Goal: Task Accomplishment & Management: Manage account settings

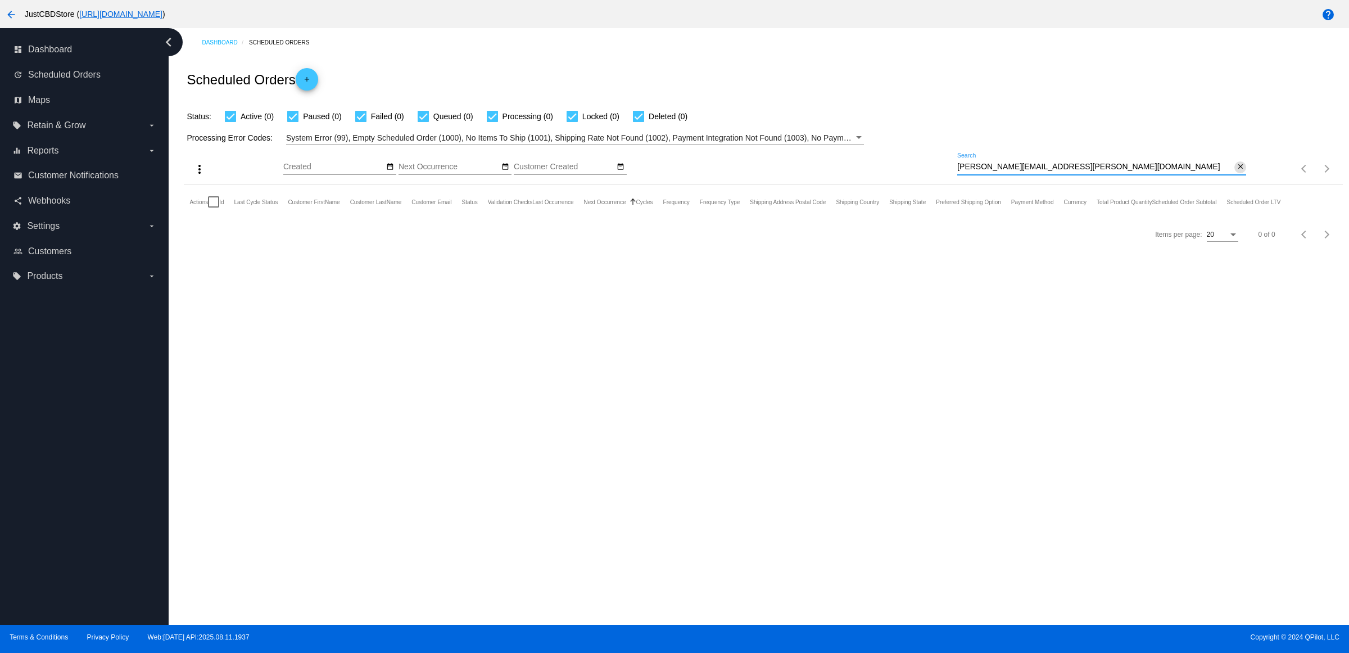
click at [1242, 171] on mat-icon "close" at bounding box center [1241, 166] width 8 height 9
click at [1241, 178] on mat-icon "search" at bounding box center [1239, 168] width 13 height 17
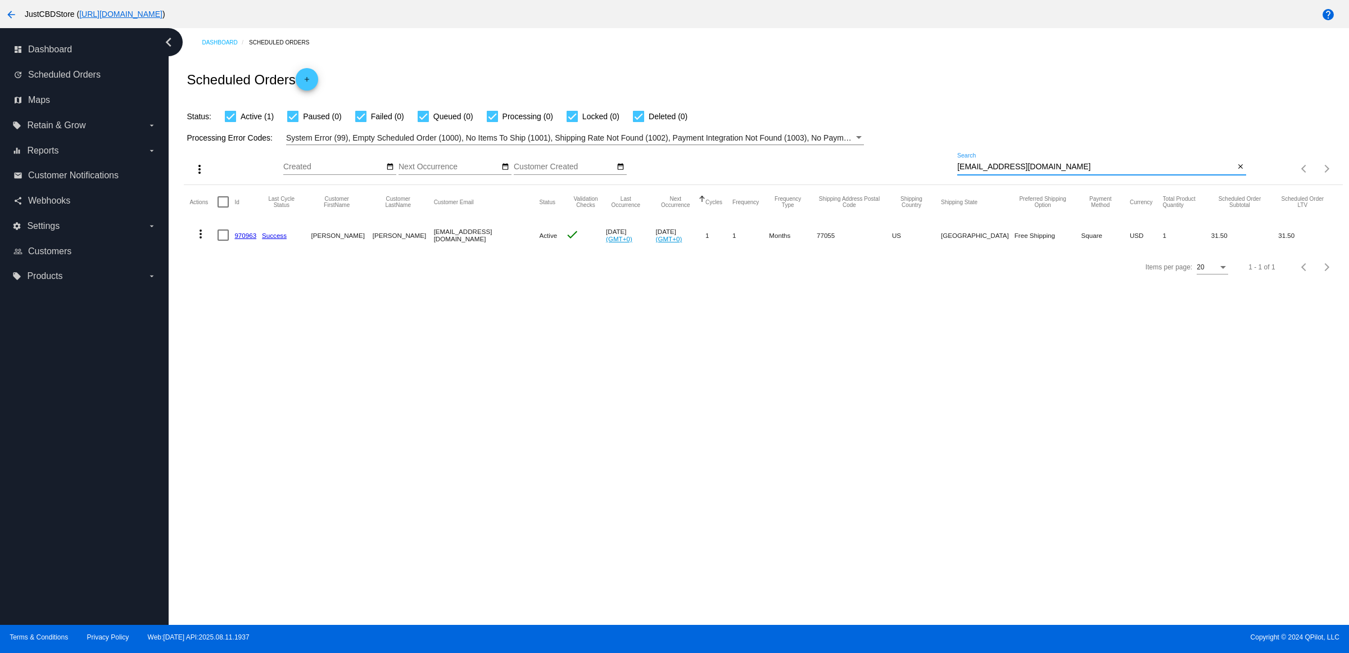
type input "[EMAIL_ADDRESS][DOMAIN_NAME]"
click at [246, 239] on link "970963" at bounding box center [245, 235] width 22 height 7
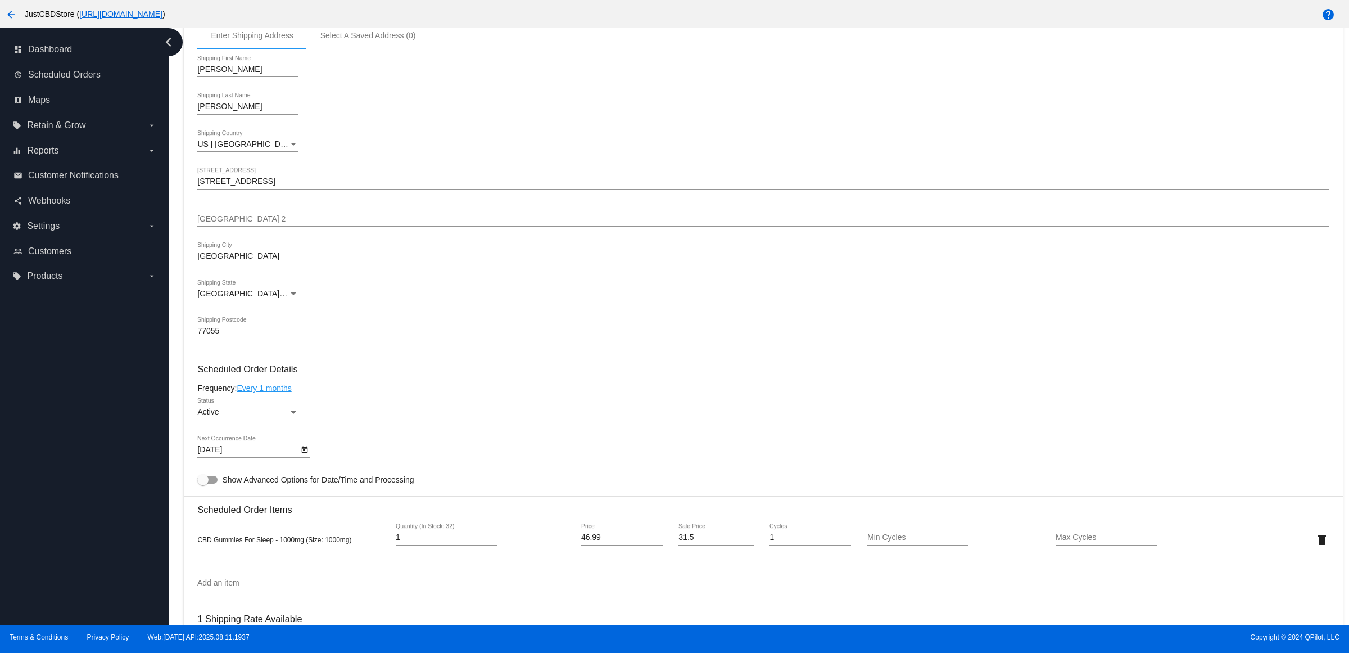
scroll to position [562, 0]
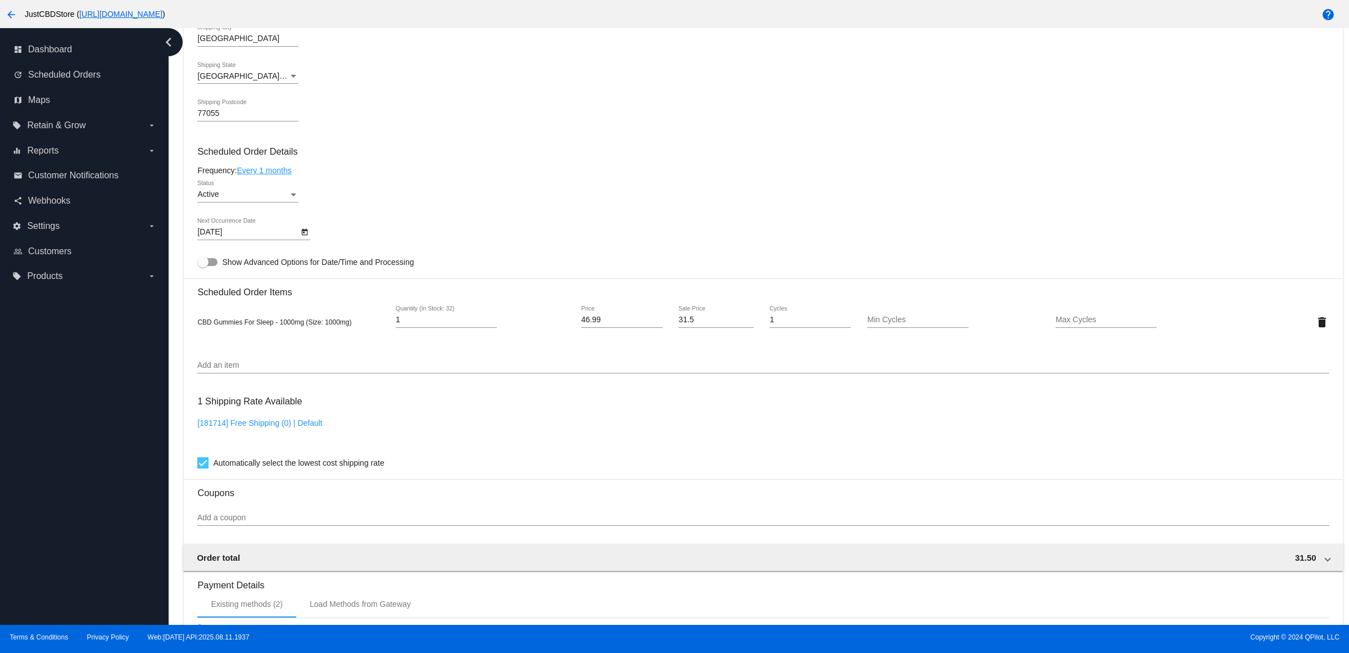
click at [307, 236] on icon "Open calendar" at bounding box center [305, 232] width 6 height 7
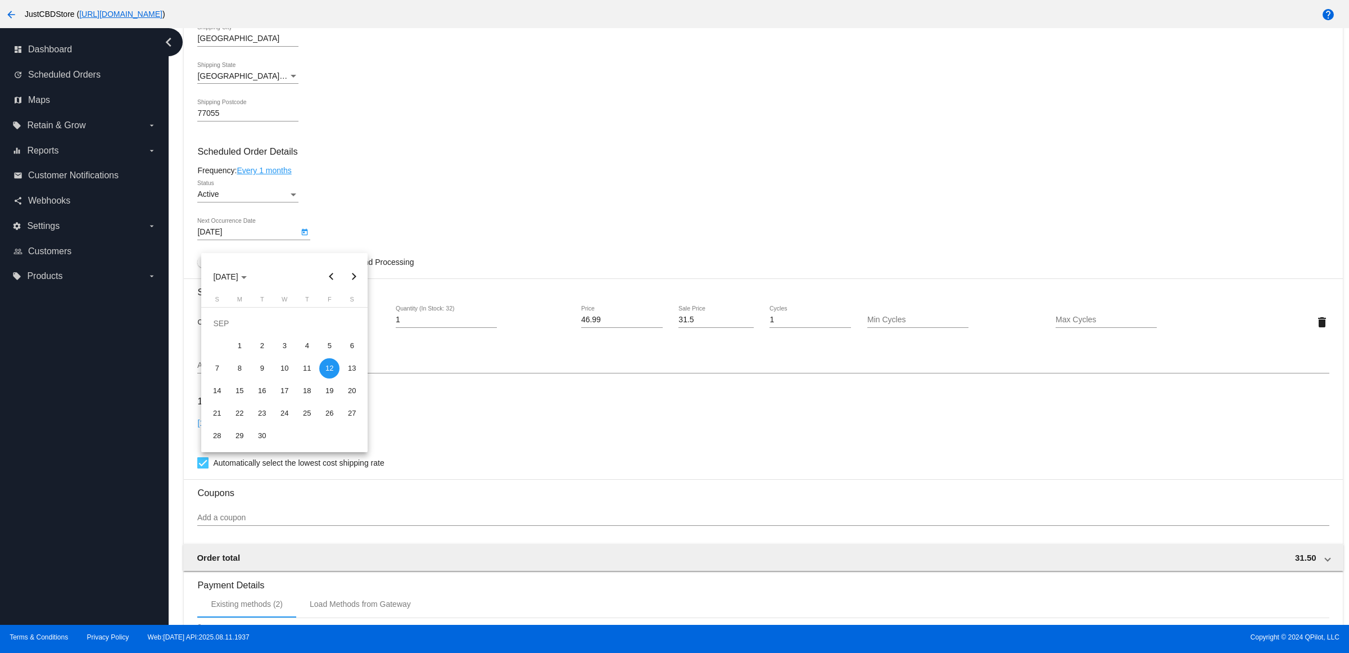
drag, startPoint x: 327, startPoint y: 278, endPoint x: 332, endPoint y: 284, distance: 7.2
click at [329, 284] on button "Previous month" at bounding box center [331, 276] width 22 height 22
click at [355, 274] on button "Next month" at bounding box center [353, 276] width 22 height 22
click at [360, 274] on button "Next month" at bounding box center [353, 276] width 22 height 22
click at [215, 370] on div "12" at bounding box center [217, 368] width 20 height 20
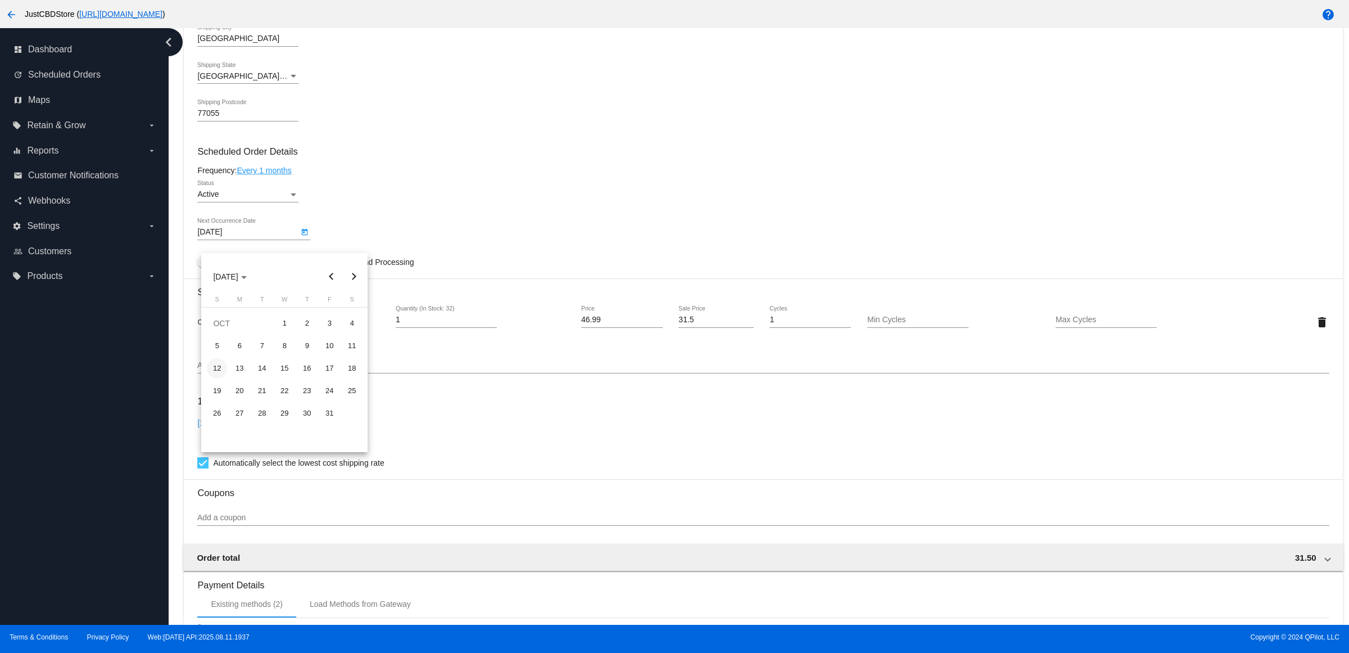
type input "[DATE]"
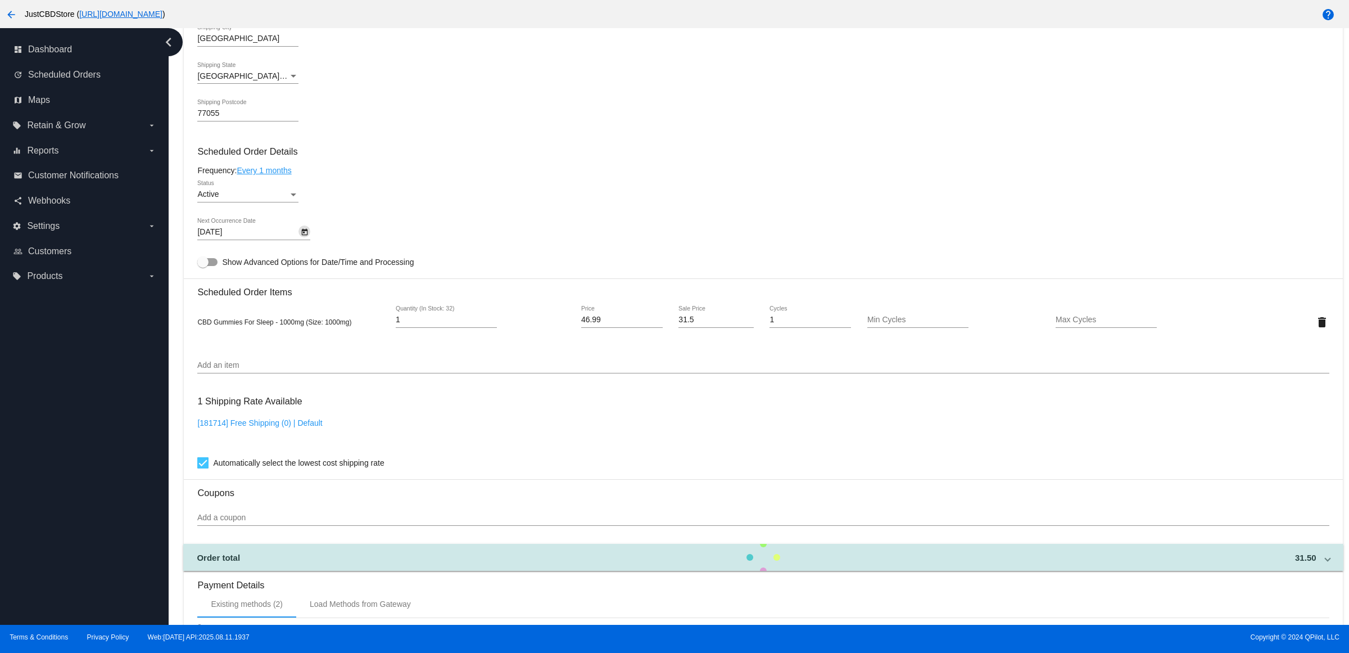
scroll to position [808, 0]
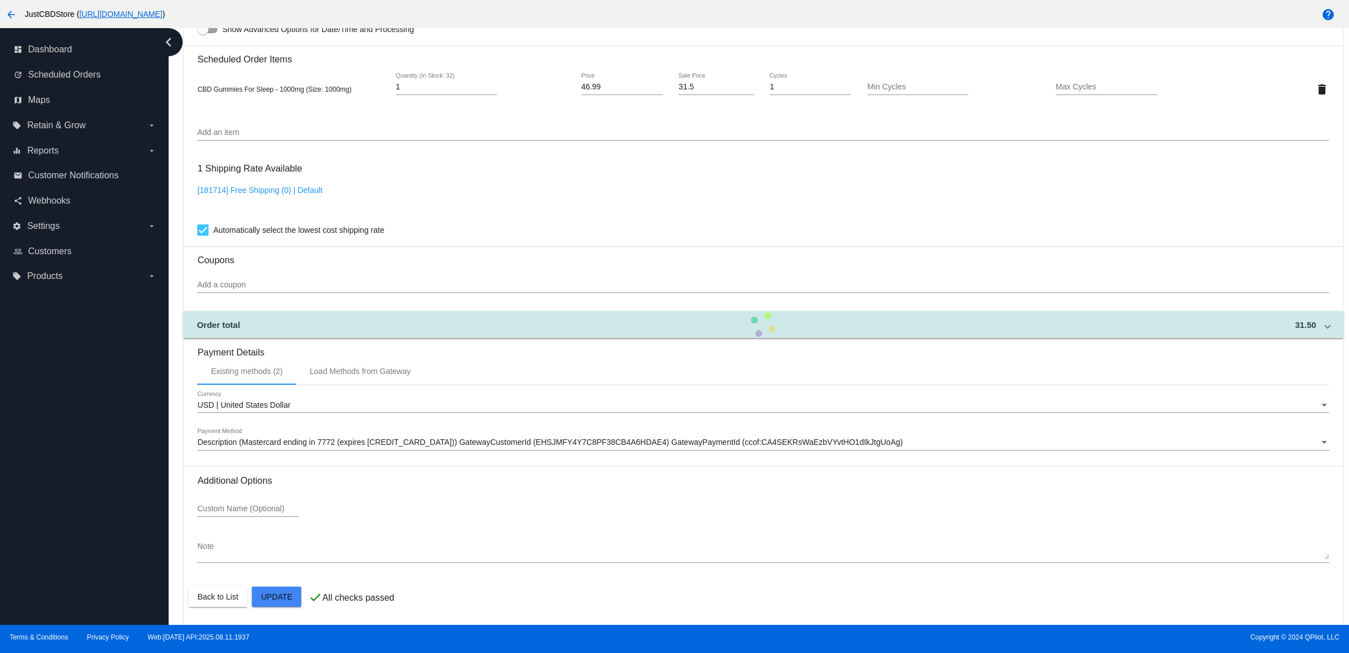
click at [287, 591] on mat-card "Customer 6439039: [PERSON_NAME] [EMAIL_ADDRESS][DOMAIN_NAME] Customer Shipping …" at bounding box center [763, 62] width 1159 height 1124
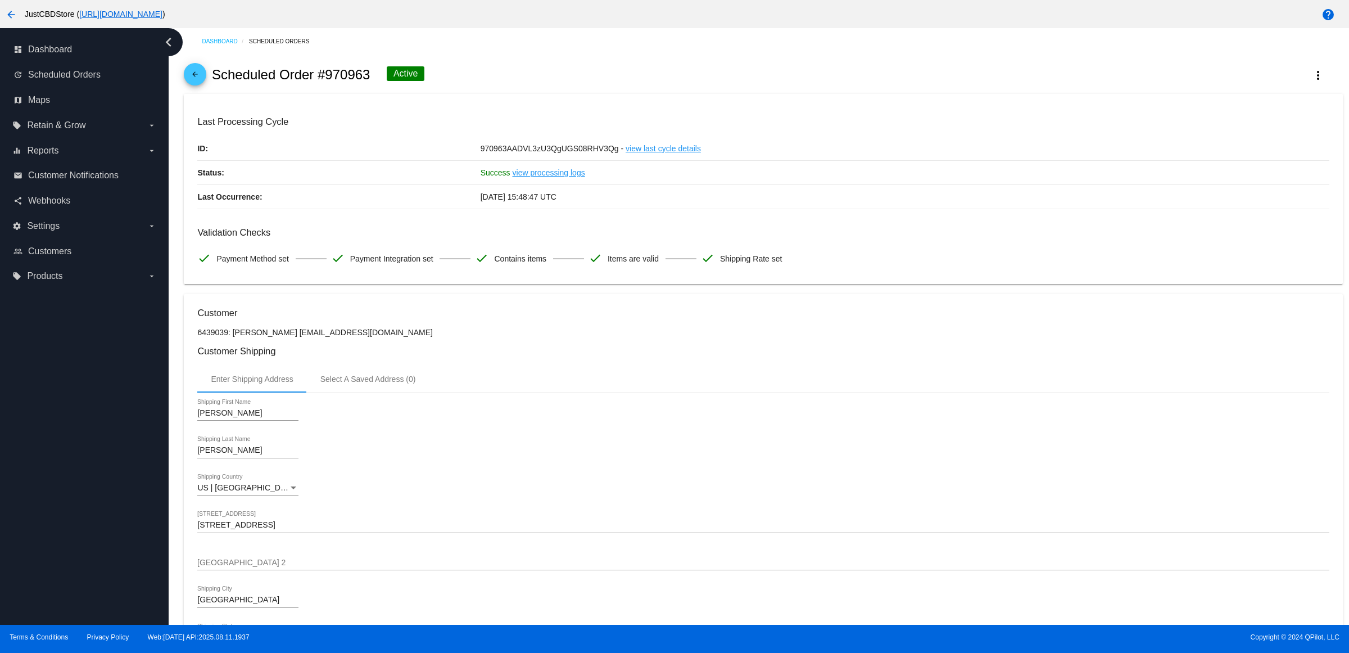
scroll to position [0, 0]
